Goal: Task Accomplishment & Management: Manage account settings

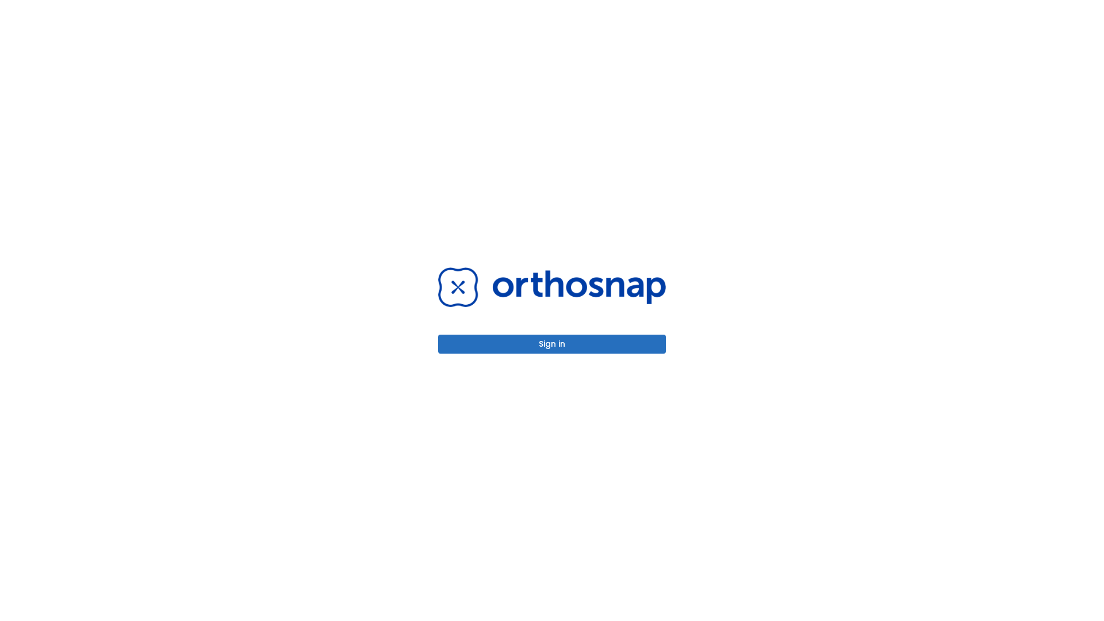
click at [552, 344] on button "Sign in" at bounding box center [552, 344] width 228 height 19
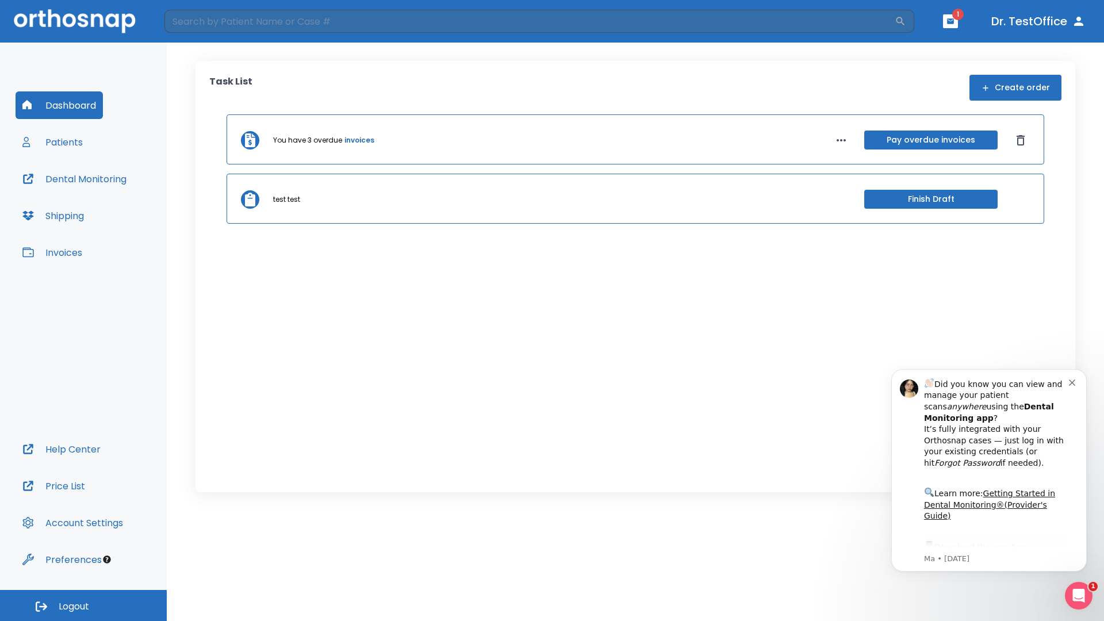
click at [83, 606] on span "Logout" at bounding box center [74, 606] width 30 height 13
